Goal: Task Accomplishment & Management: Use online tool/utility

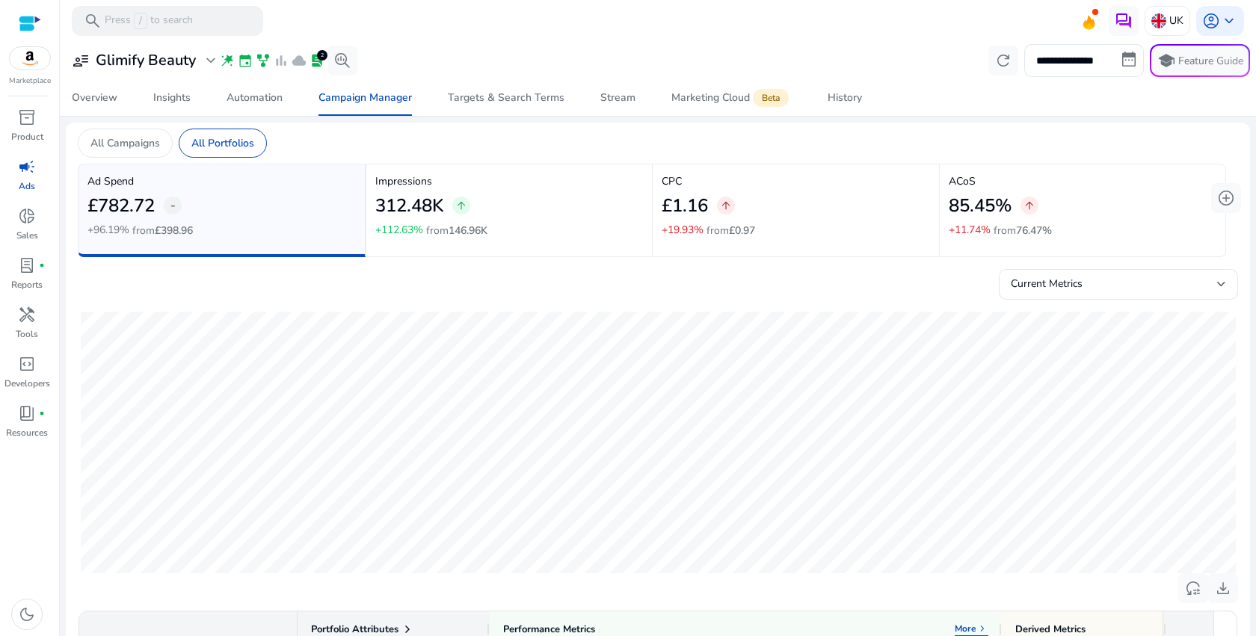
scroll to position [0, 87]
click at [1028, 212] on span "arrow_upward" at bounding box center [1030, 206] width 12 height 12
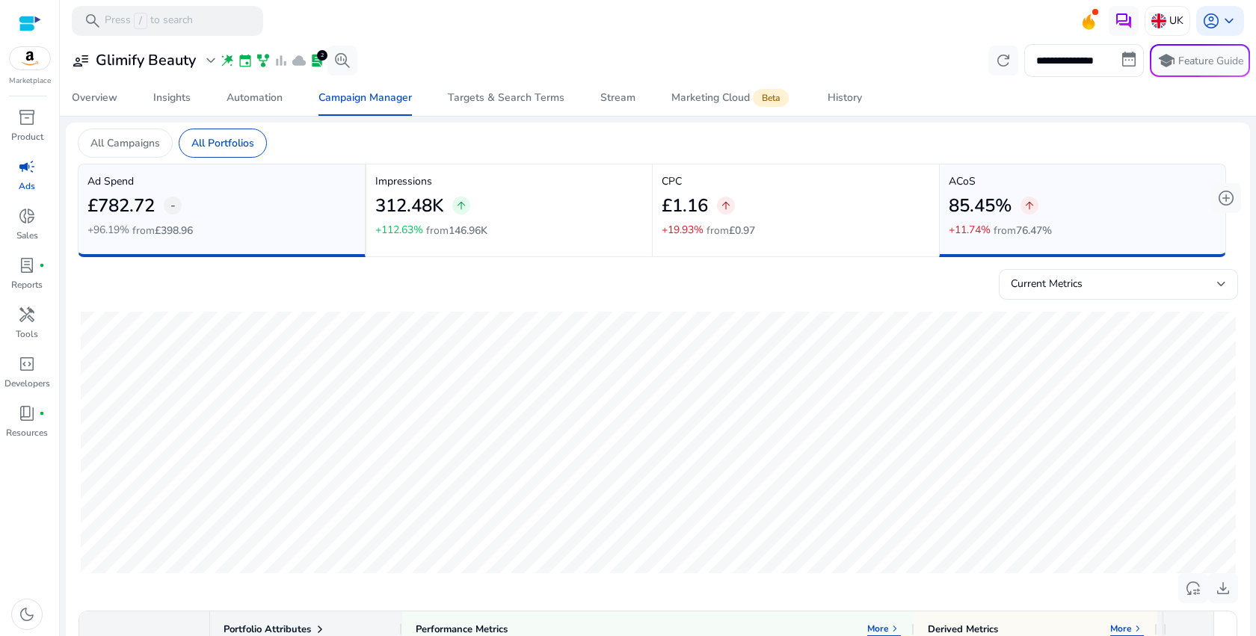
click at [1028, 212] on span "arrow_upward" at bounding box center [1030, 206] width 12 height 12
click at [1105, 195] on div "85.45% arrow_upward" at bounding box center [1083, 206] width 268 height 34
click at [467, 102] on div "Targets & Search Terms" at bounding box center [506, 98] width 117 height 10
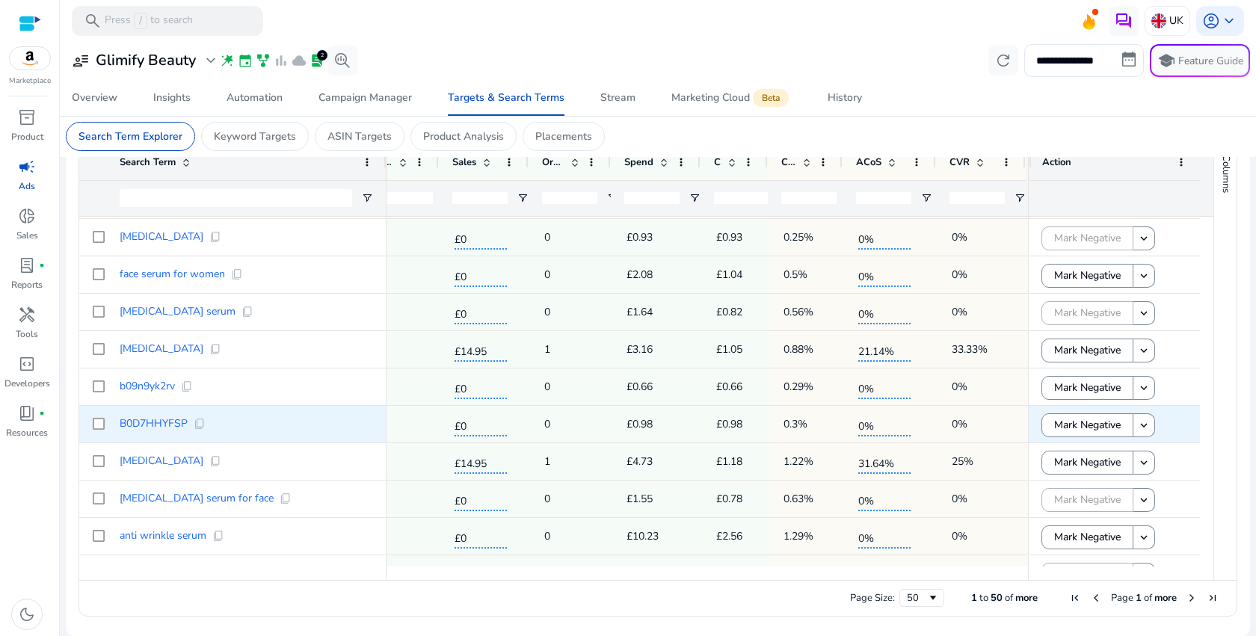
scroll to position [1007, 0]
